Goal: Task Accomplishment & Management: Complete application form

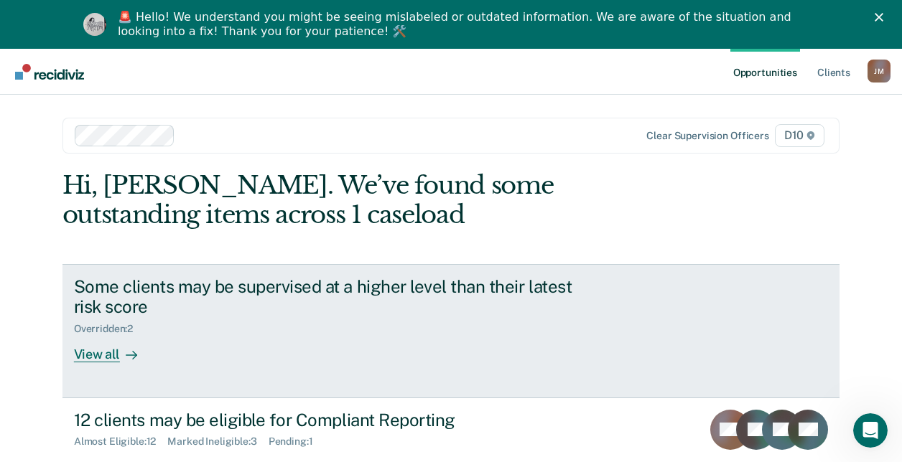
click at [126, 353] on icon at bounding box center [131, 355] width 11 height 11
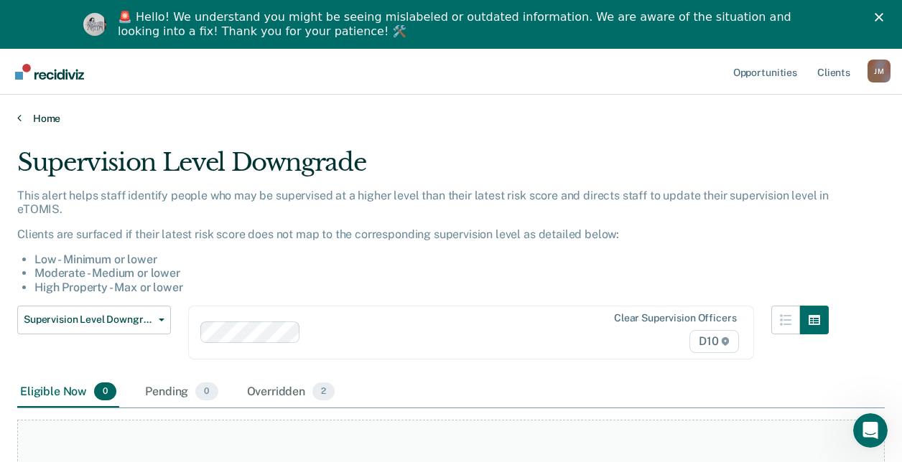
click at [27, 115] on link "Home" at bounding box center [450, 118] width 867 height 13
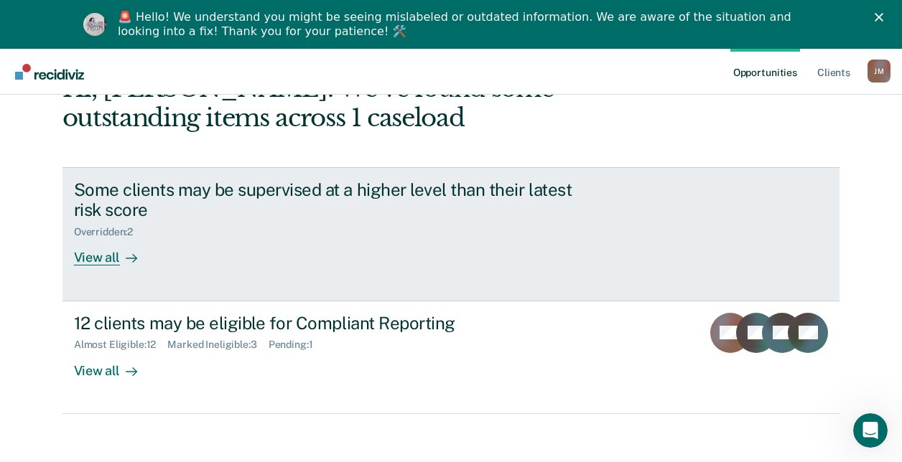
scroll to position [98, 0]
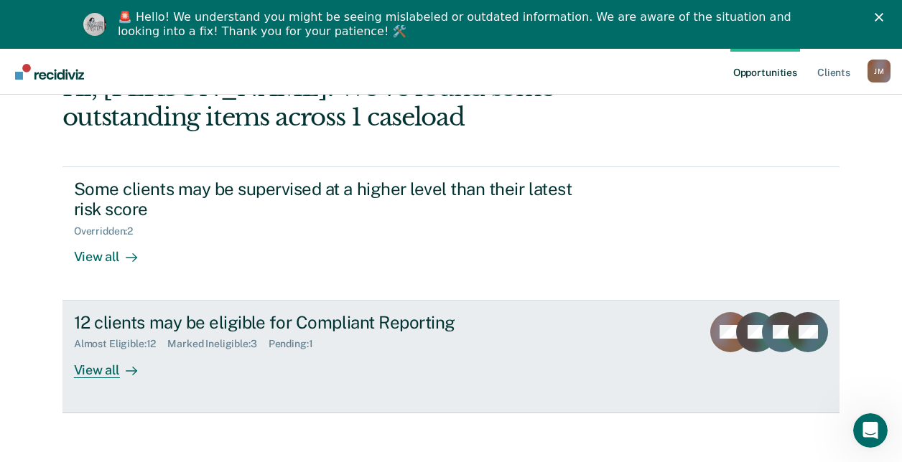
click at [181, 337] on div "Almost Eligible : 12 Marked Ineligible : 3 Pending : 1" at bounding box center [326, 341] width 504 height 18
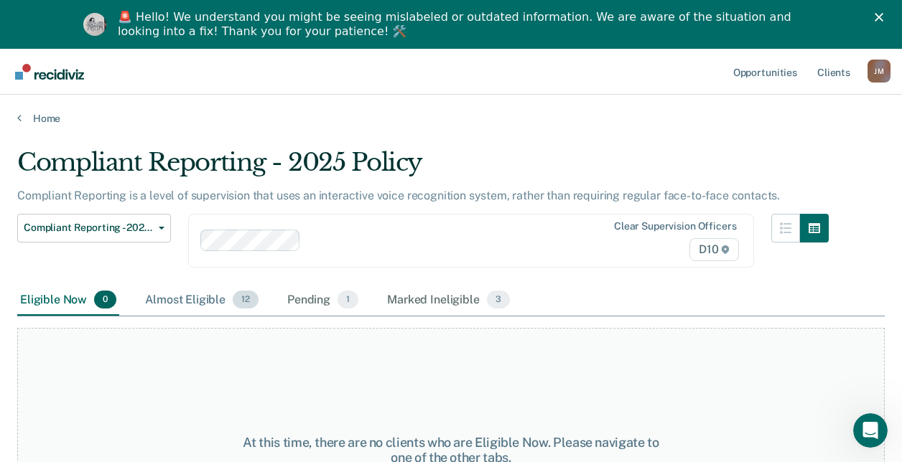
click at [198, 292] on div "Almost Eligible 12" at bounding box center [201, 301] width 119 height 32
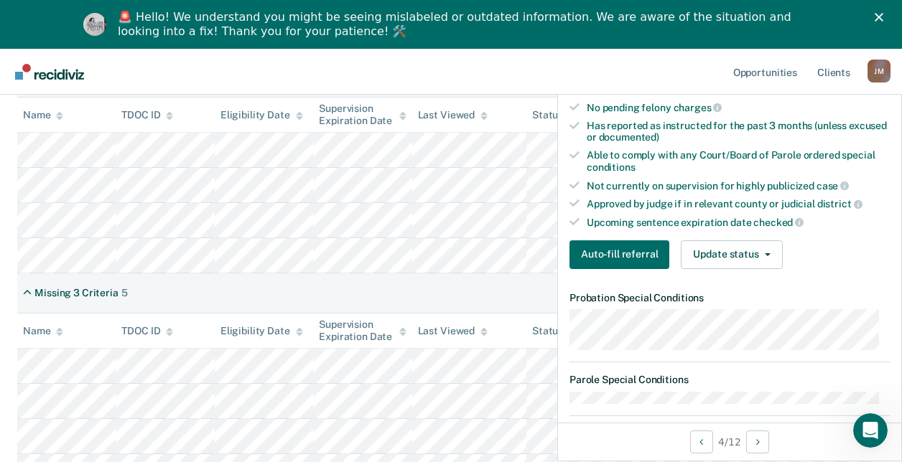
scroll to position [327, 0]
click at [633, 256] on button "Auto-fill referral" at bounding box center [619, 254] width 100 height 29
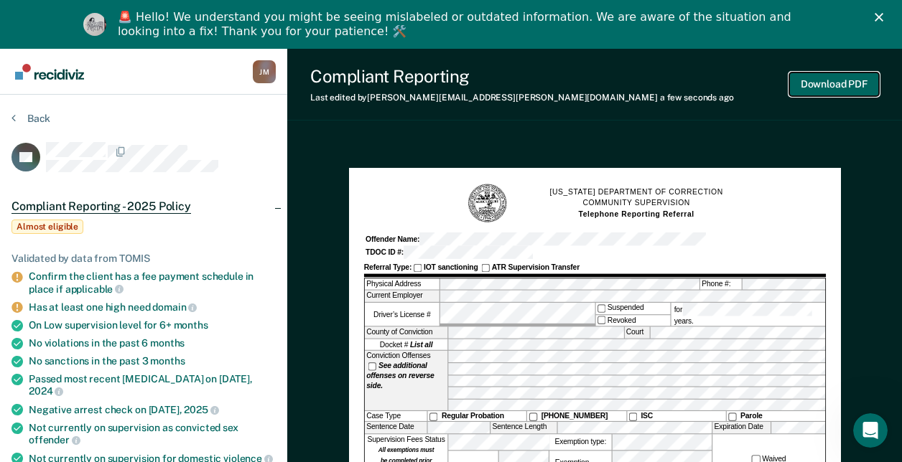
click at [821, 76] on button "Download PDF" at bounding box center [834, 85] width 90 height 24
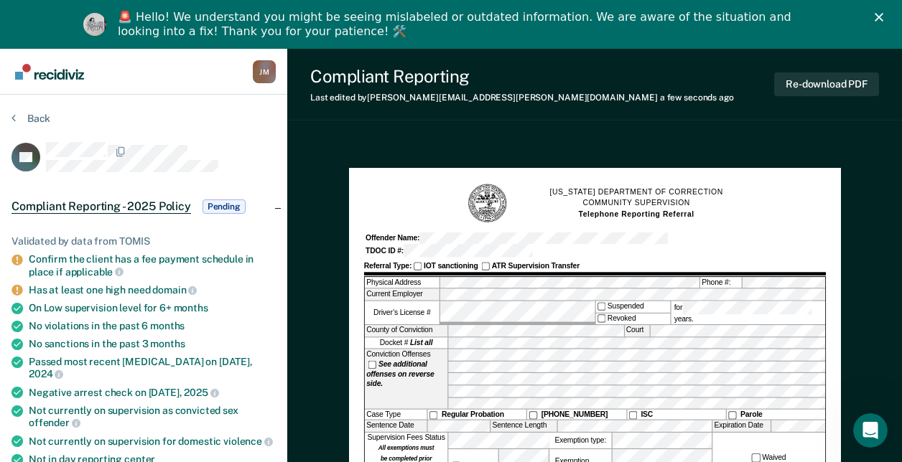
scroll to position [110, 0]
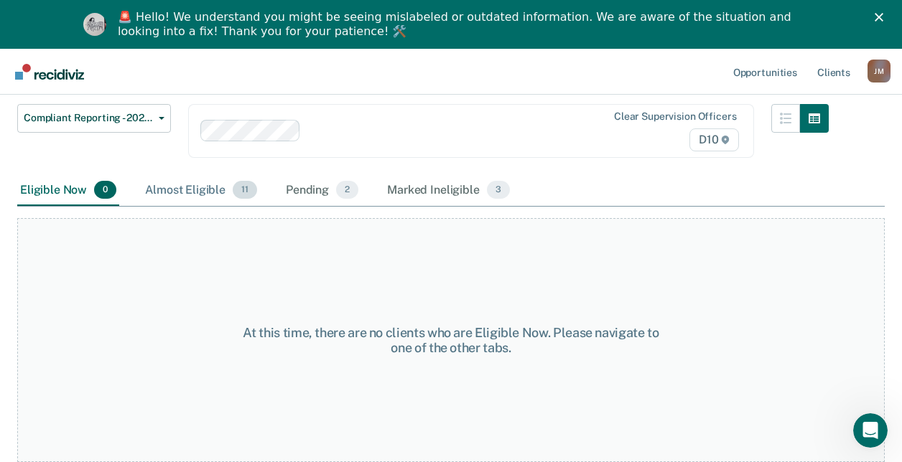
click at [192, 187] on div "Almost Eligible 11" at bounding box center [201, 191] width 118 height 32
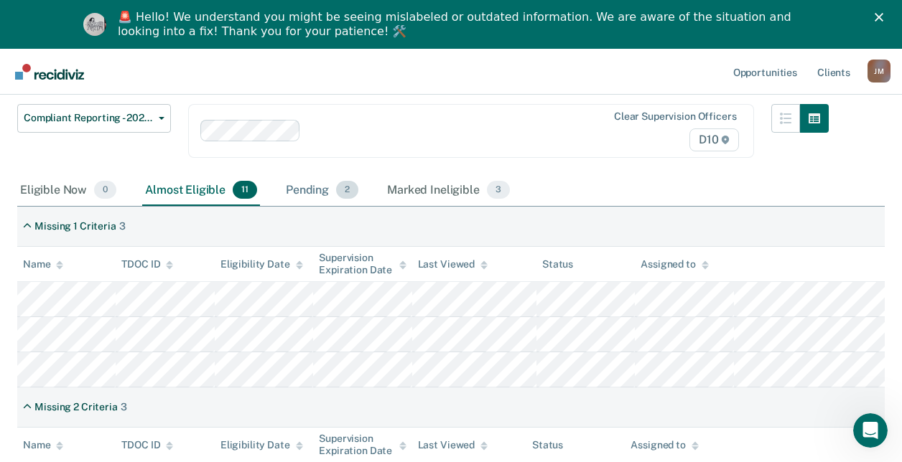
click at [335, 196] on div "Pending 2" at bounding box center [322, 191] width 78 height 32
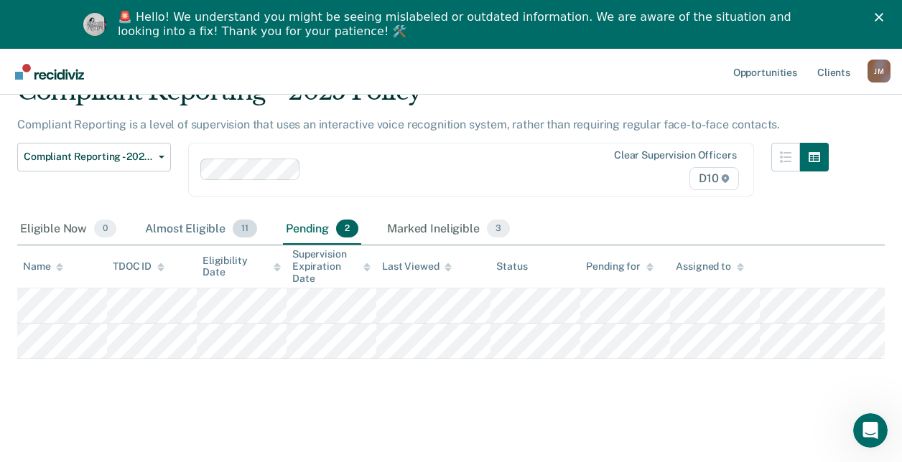
click at [173, 223] on div "Almost Eligible 11" at bounding box center [201, 230] width 118 height 32
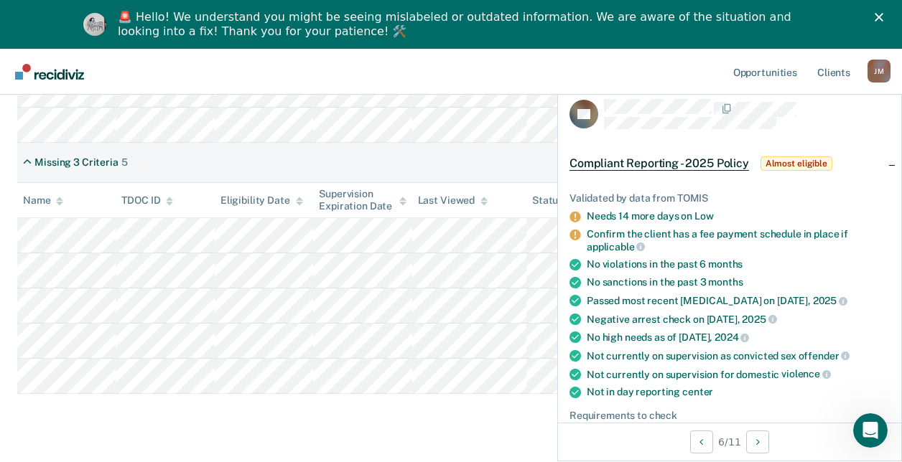
scroll to position [536, 0]
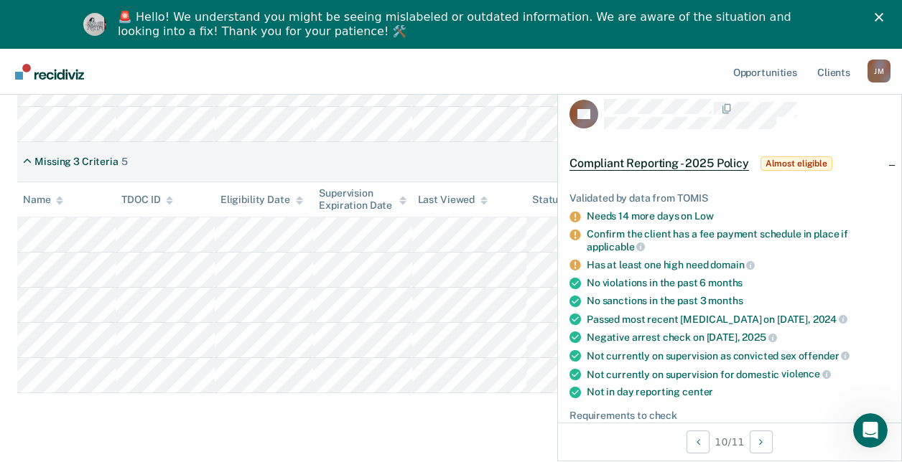
click at [134, 432] on div "Compliant Reporting - 2025 Policy Compliant Reporting is a level of supervision…" at bounding box center [450, 24] width 867 height 824
